Goal: Find specific page/section: Find specific page/section

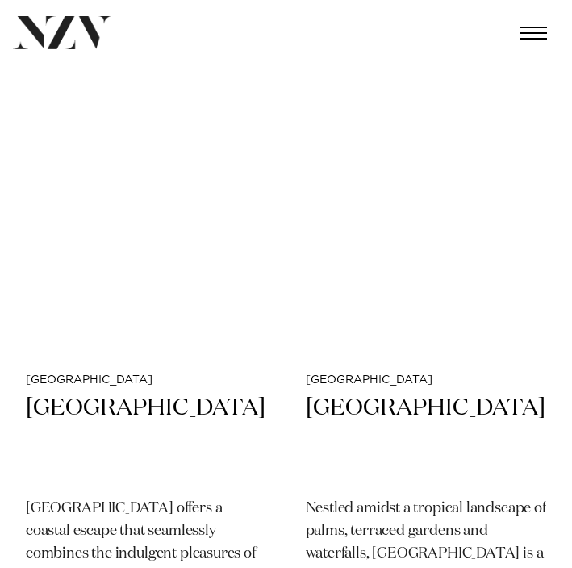
scroll to position [10102, 0]
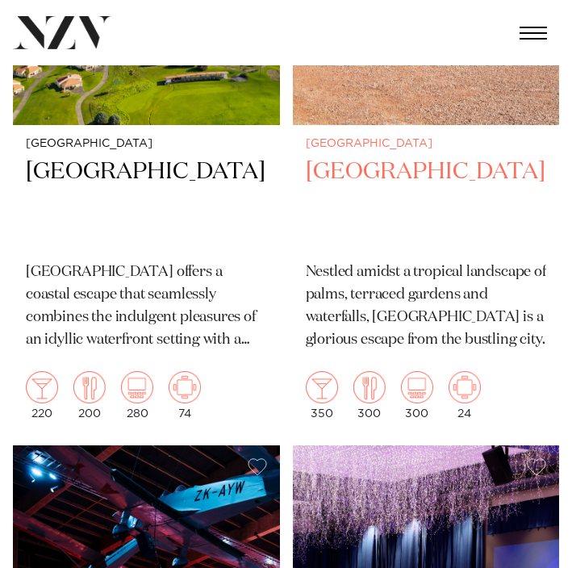
click at [399, 185] on h2 "[GEOGRAPHIC_DATA]" at bounding box center [426, 202] width 241 height 92
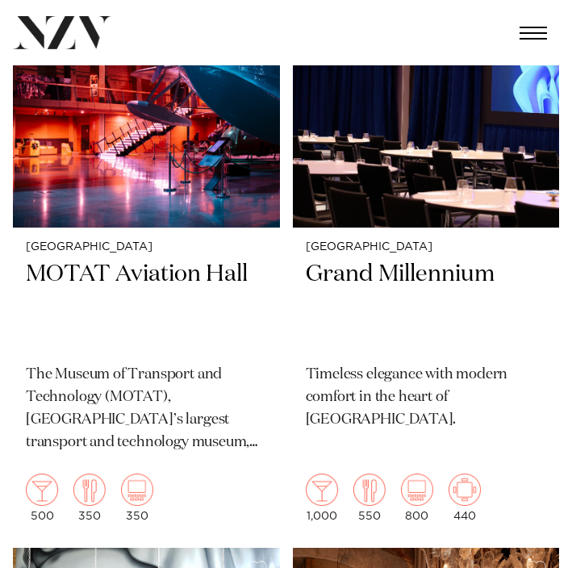
scroll to position [10918, 0]
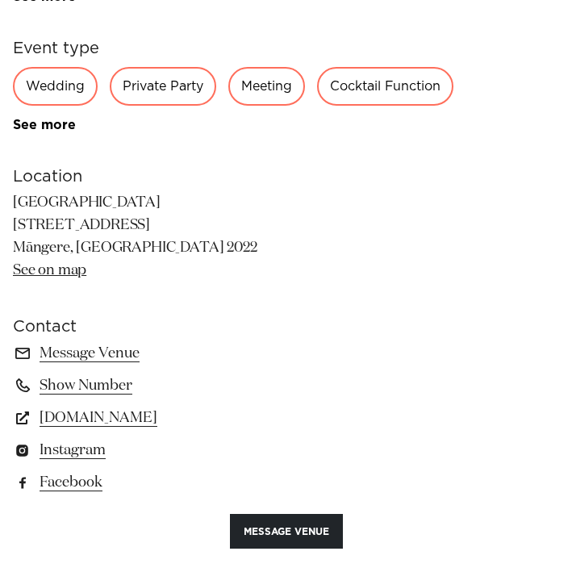
scroll to position [1019, 0]
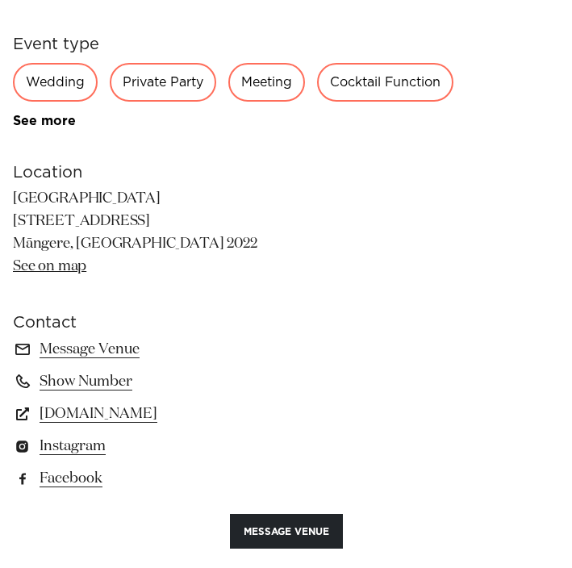
click at [182, 92] on div "Private Party" at bounding box center [163, 82] width 106 height 39
click at [147, 83] on div "Private Party" at bounding box center [163, 82] width 106 height 39
click at [208, 178] on h6 "Location" at bounding box center [286, 172] width 546 height 24
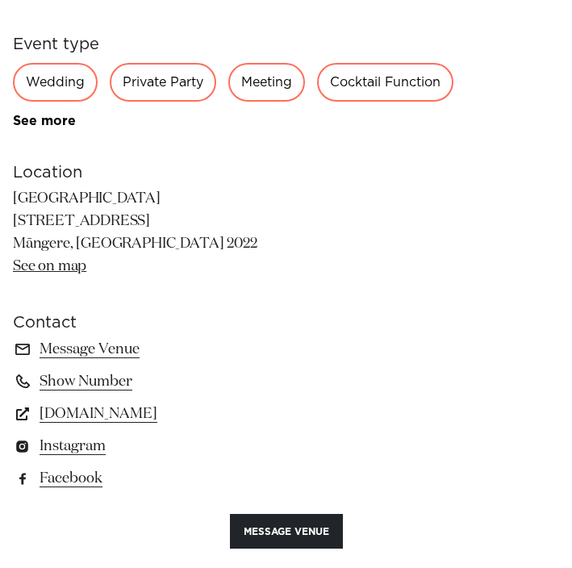
click at [159, 88] on div "Private Party" at bounding box center [163, 82] width 106 height 39
click at [157, 80] on div "Private Party" at bounding box center [163, 82] width 106 height 39
click at [205, 192] on p "Puketutu Island Estate 600 Island Road Māngere, Auckland 2022 See on map" at bounding box center [286, 233] width 546 height 90
click at [169, 111] on div "Wedding Private Party Meeting Cocktail Function Workshop Product Launch Retreat…" at bounding box center [286, 95] width 546 height 65
click at [164, 87] on div "Private Party" at bounding box center [163, 82] width 106 height 39
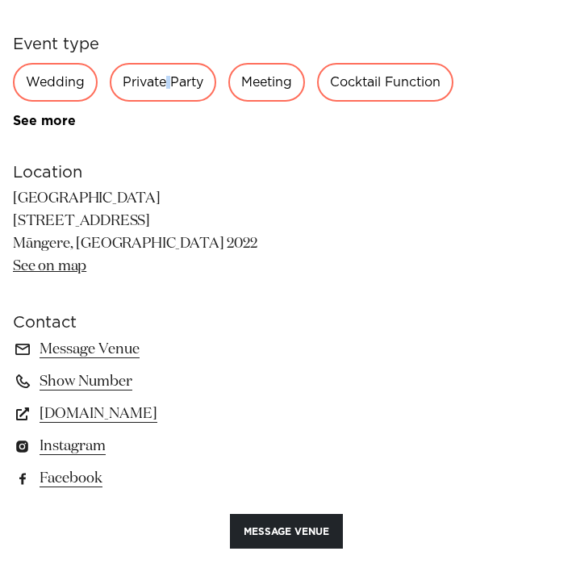
click at [164, 87] on div "Private Party" at bounding box center [163, 82] width 106 height 39
click at [163, 144] on div "350 300 300 24 Amenities Onsite Catering Onsite Parking Natural Light Event Pla…" at bounding box center [286, 172] width 546 height 782
click at [156, 135] on div "350 300 300 24 Amenities Onsite Catering Onsite Parking Natural Light Event Pla…" at bounding box center [286, 172] width 546 height 782
click at [129, 88] on div "Private Party" at bounding box center [163, 82] width 106 height 39
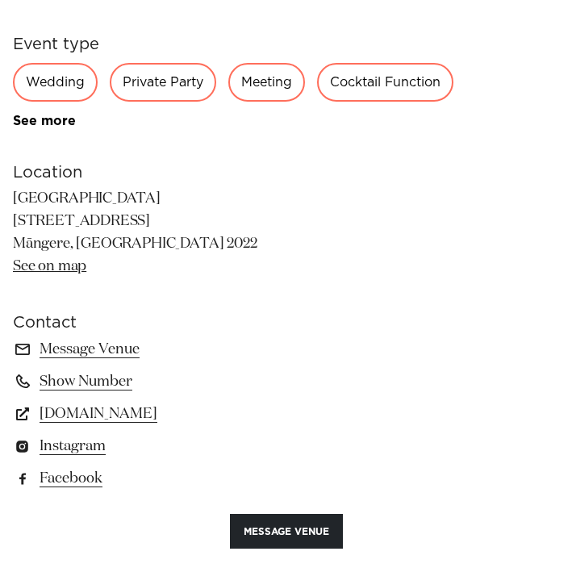
scroll to position [970, 0]
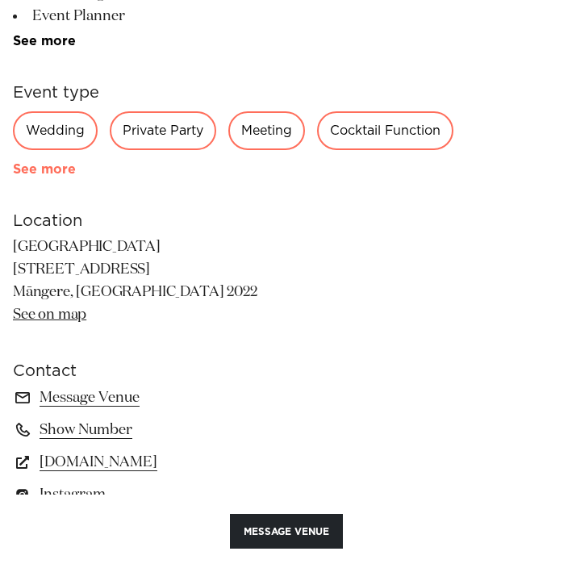
click at [60, 169] on link "See more" at bounding box center [76, 169] width 126 height 13
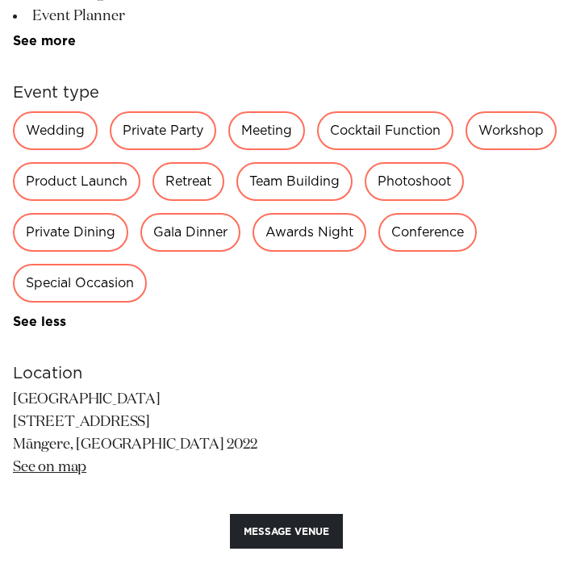
click at [177, 130] on div "Private Party" at bounding box center [163, 130] width 106 height 39
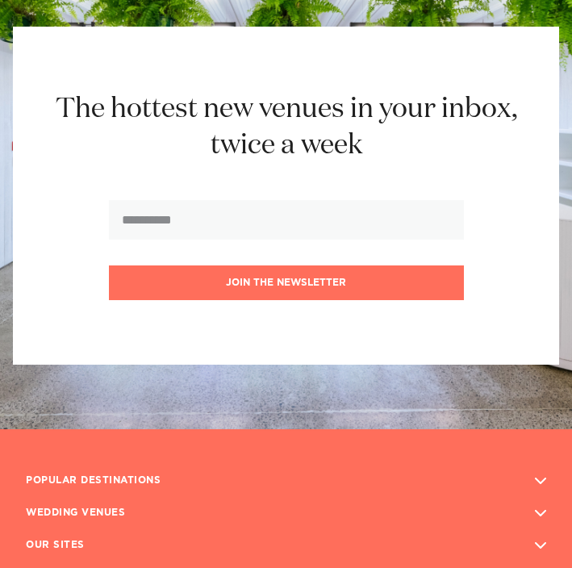
scroll to position [3981, 0]
